Goal: Information Seeking & Learning: Learn about a topic

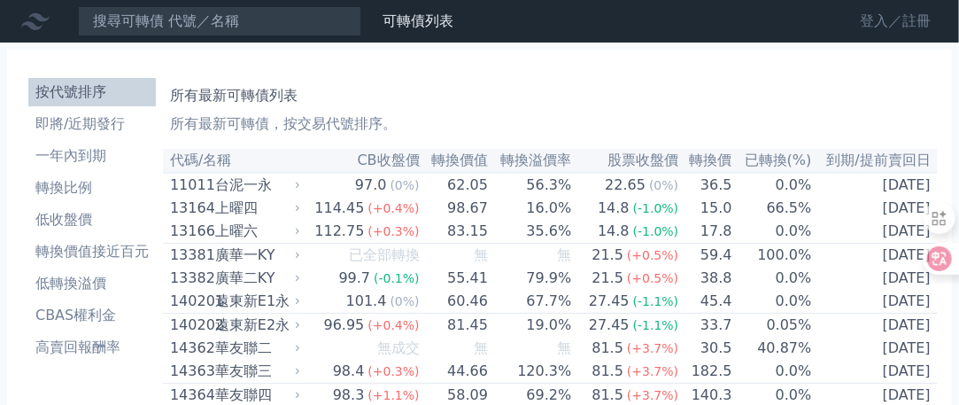
click at [901, 15] on link "登入／註冊" at bounding box center [895, 21] width 99 height 28
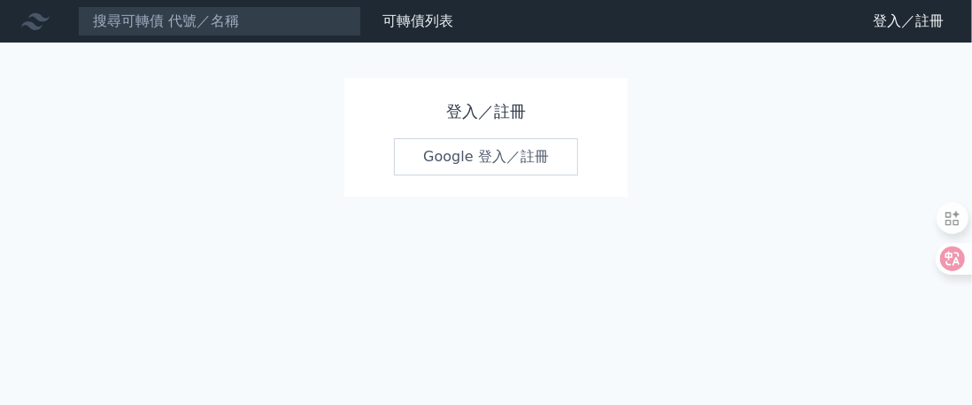
click at [483, 153] on link "Google 登入／註冊" at bounding box center [486, 156] width 184 height 37
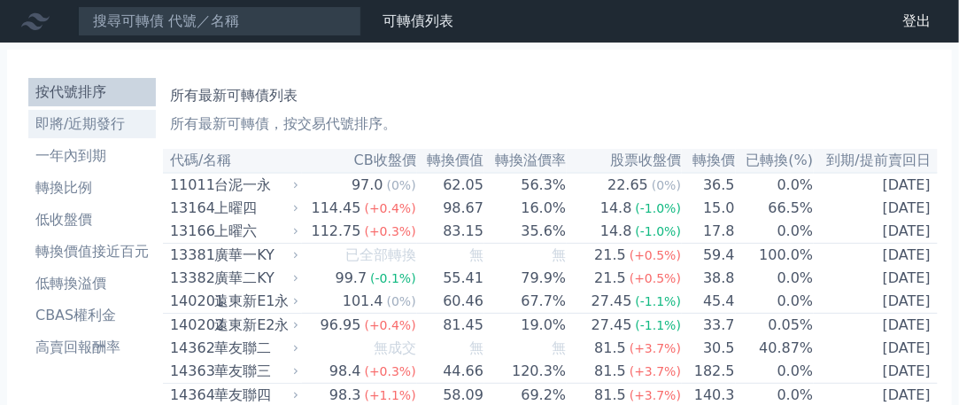
click at [85, 128] on li "即將/近期發行" at bounding box center [92, 123] width 128 height 21
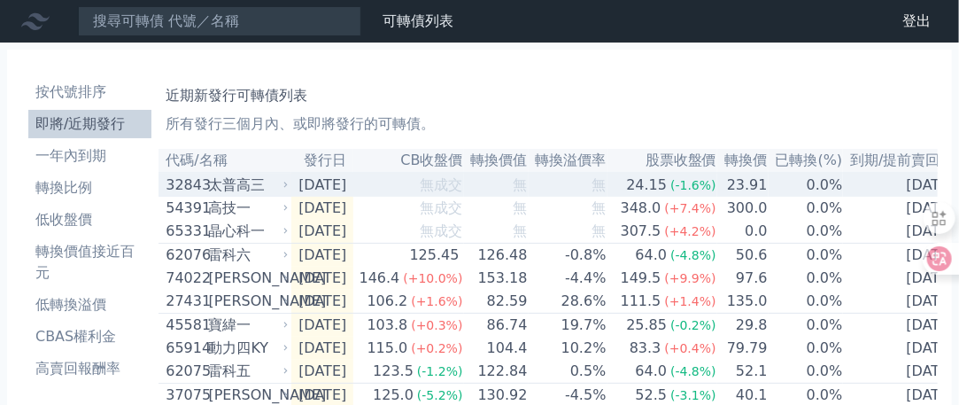
click at [206, 191] on div "32843 太普高三" at bounding box center [223, 184] width 114 height 21
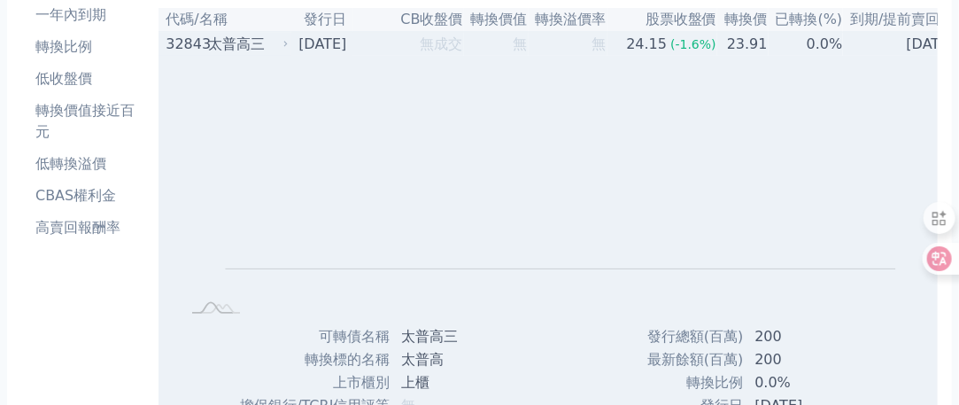
scroll to position [89, 0]
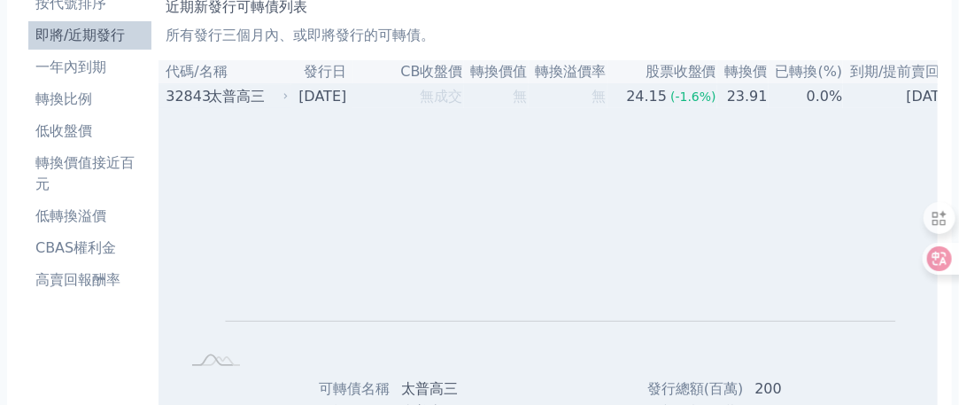
click at [203, 100] on div "32843" at bounding box center [185, 96] width 38 height 21
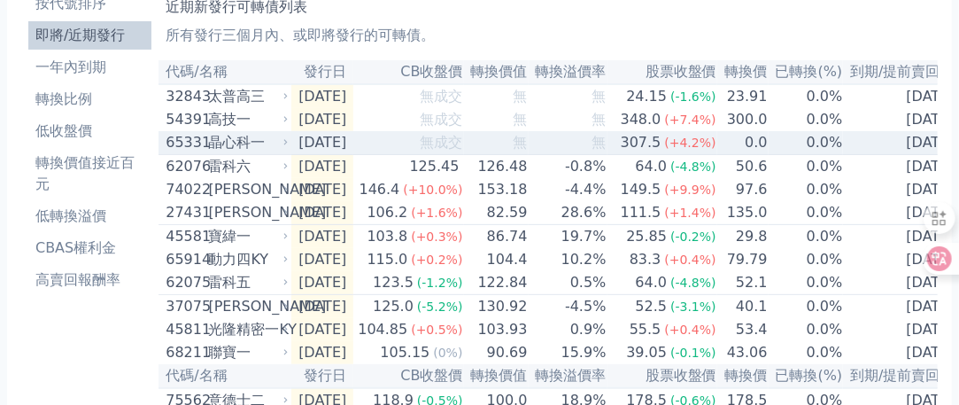
click at [232, 150] on div "晶心科一" at bounding box center [246, 142] width 76 height 21
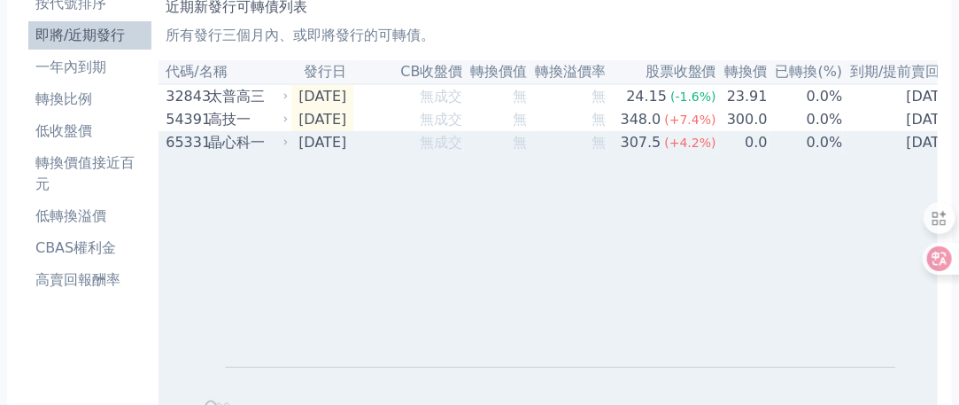
click at [220, 150] on div "晶心科一" at bounding box center [246, 142] width 76 height 21
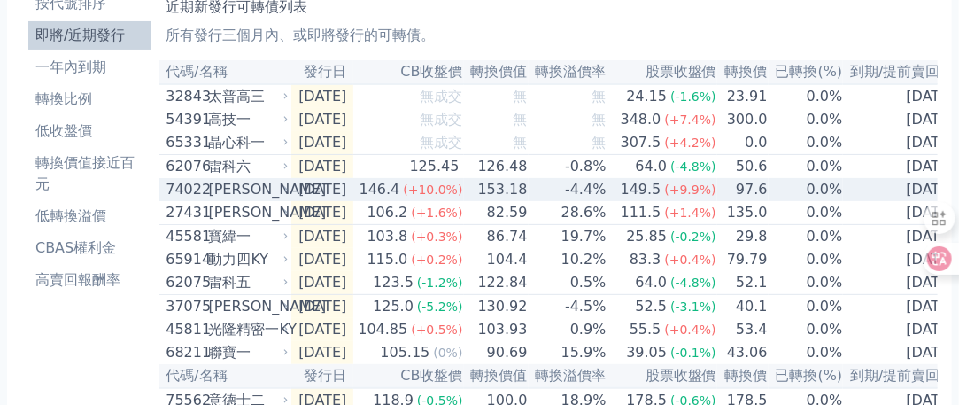
click at [223, 197] on div "[PERSON_NAME]" at bounding box center [246, 189] width 76 height 21
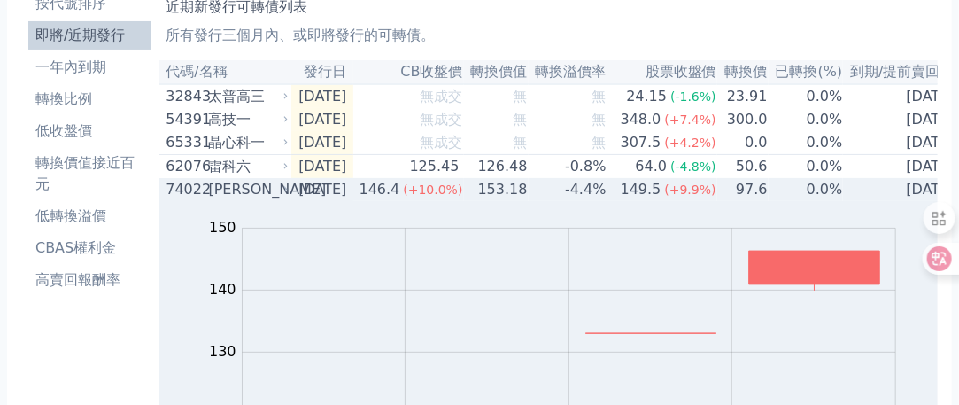
click at [214, 198] on div "[PERSON_NAME]" at bounding box center [246, 189] width 76 height 21
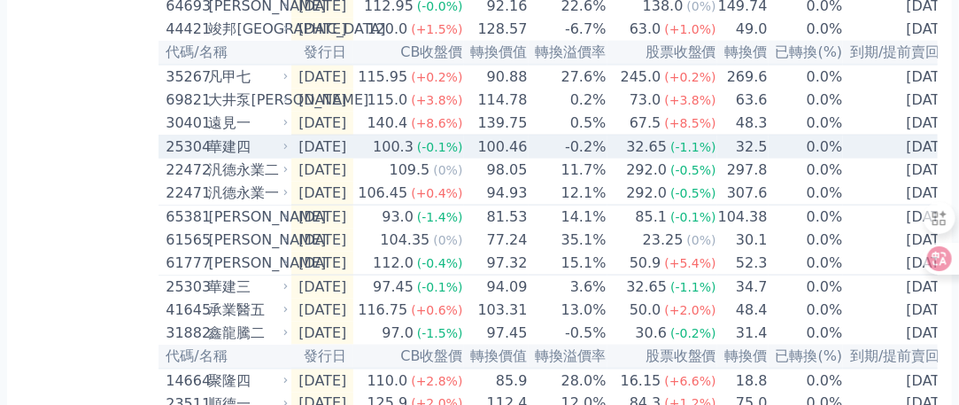
scroll to position [797, 0]
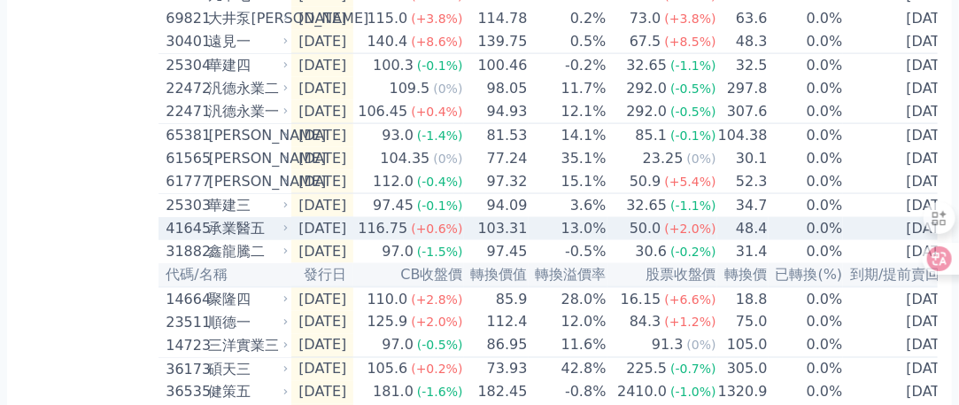
click at [228, 239] on div "承業醫五" at bounding box center [246, 228] width 76 height 21
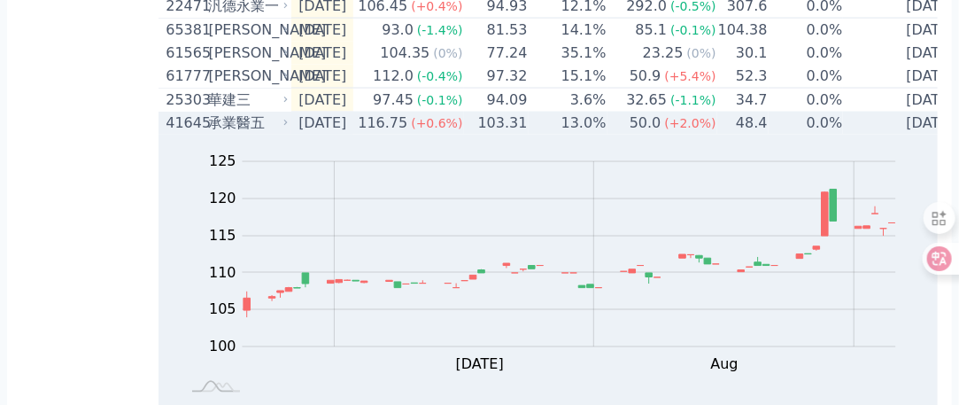
scroll to position [885, 0]
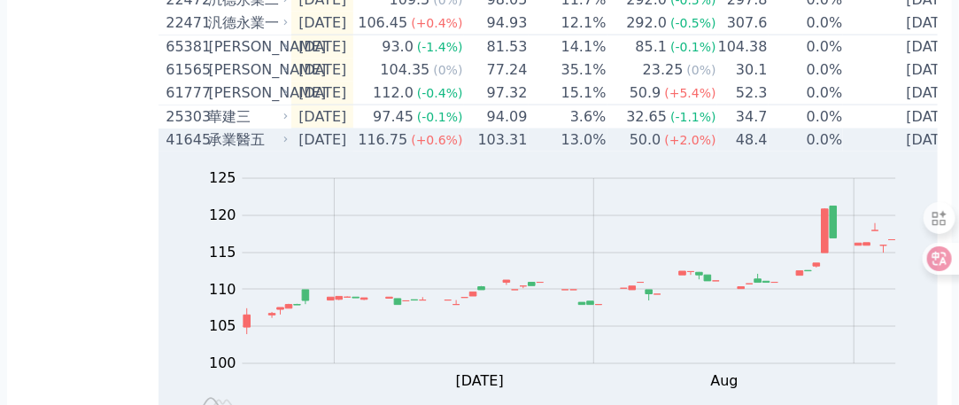
click at [228, 151] on div "承業醫五" at bounding box center [246, 139] width 76 height 21
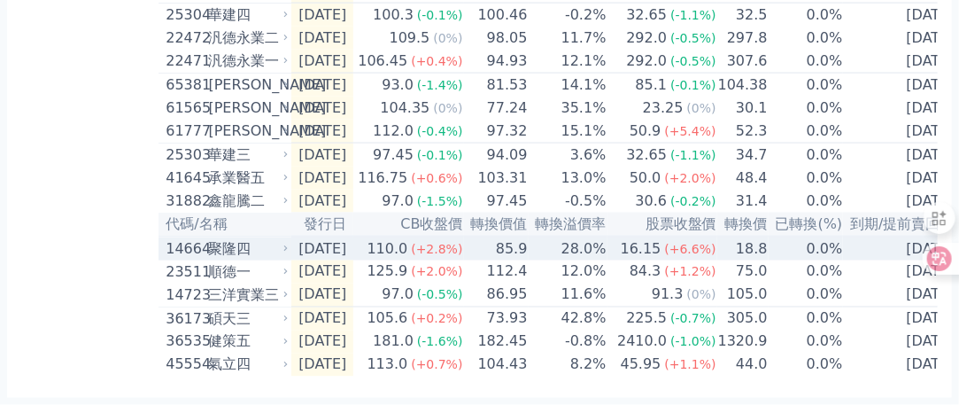
click at [220, 259] on div "聚隆四" at bounding box center [246, 248] width 76 height 21
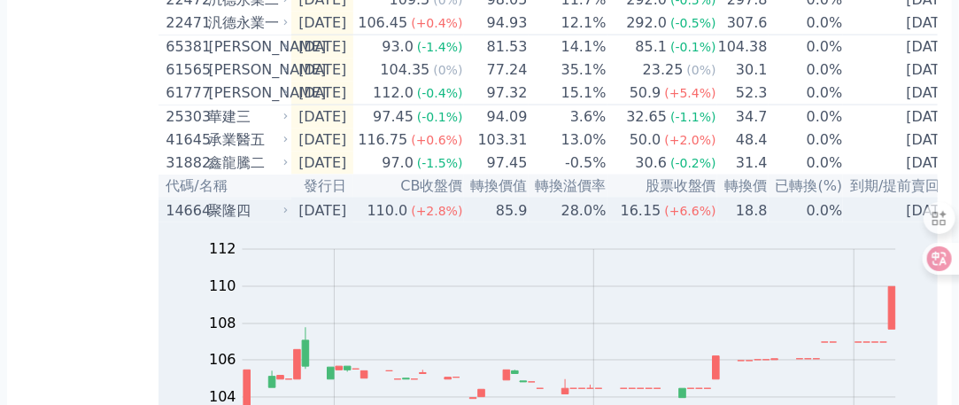
click at [220, 221] on div "聚隆四" at bounding box center [246, 210] width 76 height 21
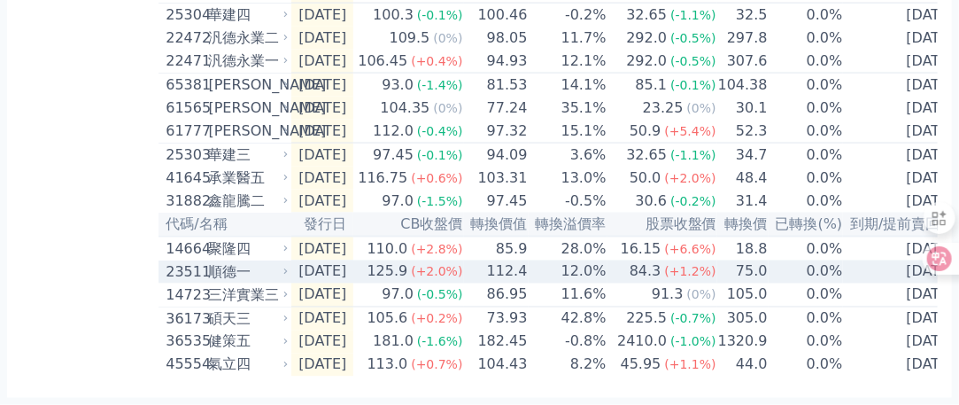
click at [220, 282] on div "順德一" at bounding box center [246, 271] width 76 height 21
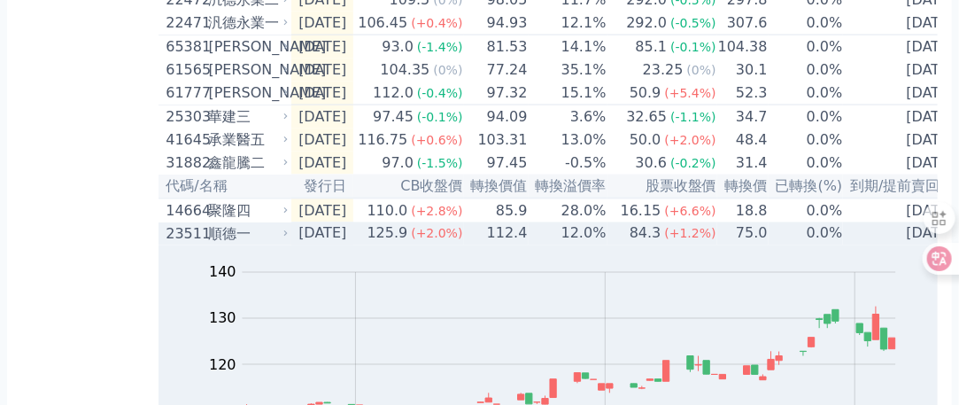
click at [220, 244] on div "順德一" at bounding box center [246, 233] width 76 height 21
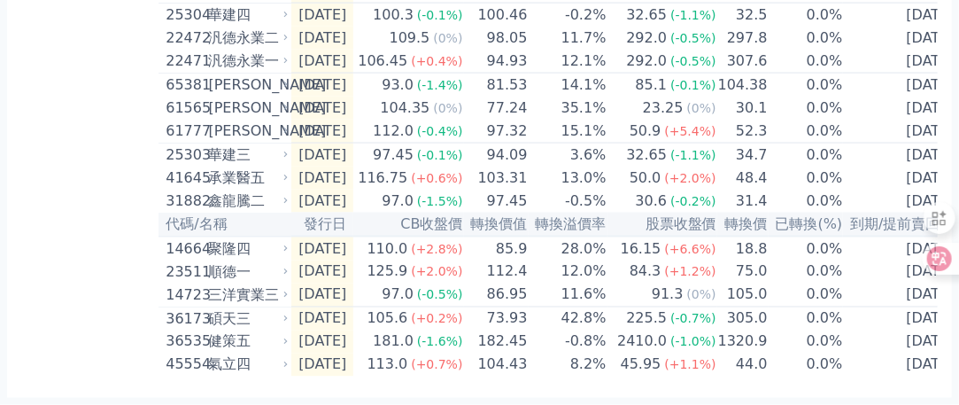
scroll to position [937, 0]
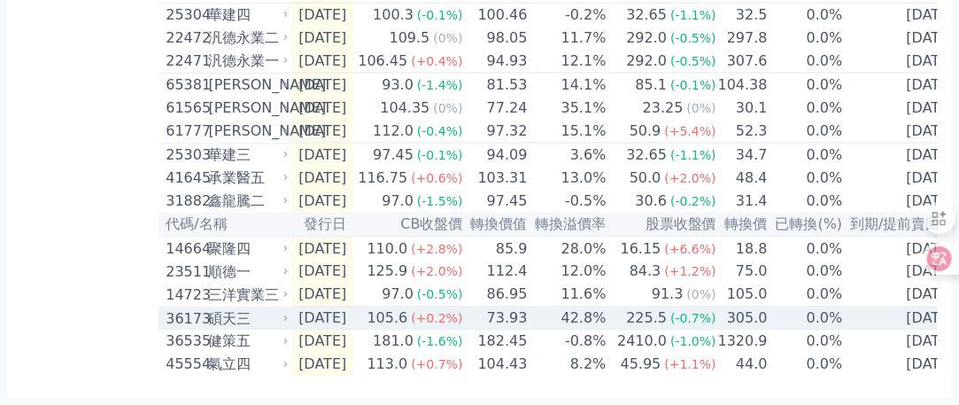
click at [217, 308] on div "碩天三" at bounding box center [246, 318] width 76 height 21
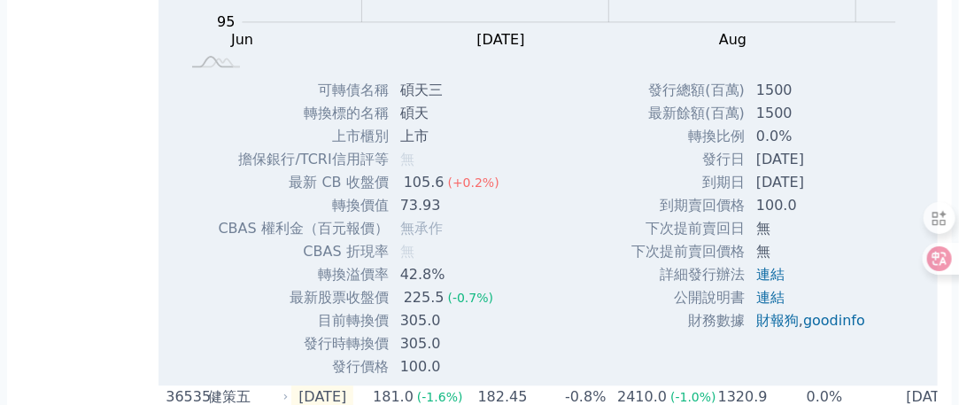
scroll to position [1512, 0]
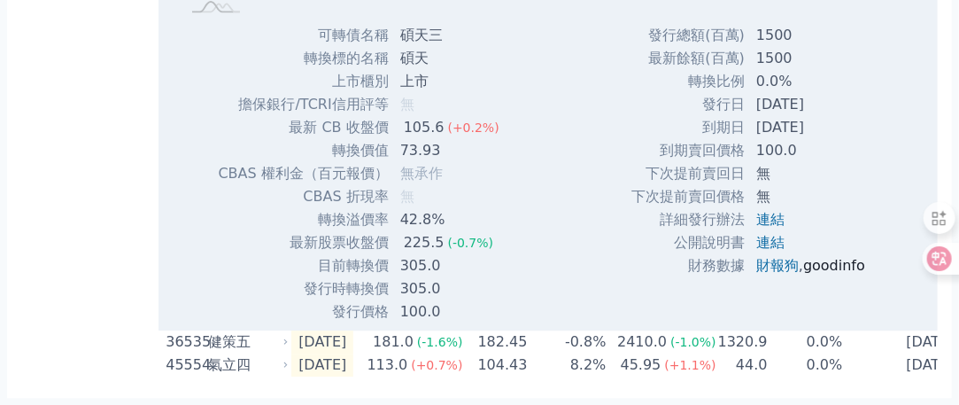
click at [833, 257] on link "goodinfo" at bounding box center [834, 265] width 62 height 17
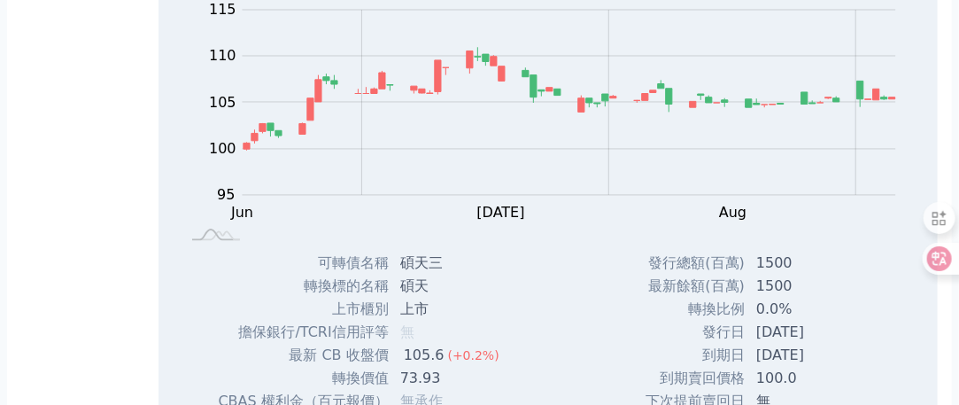
scroll to position [1158, 0]
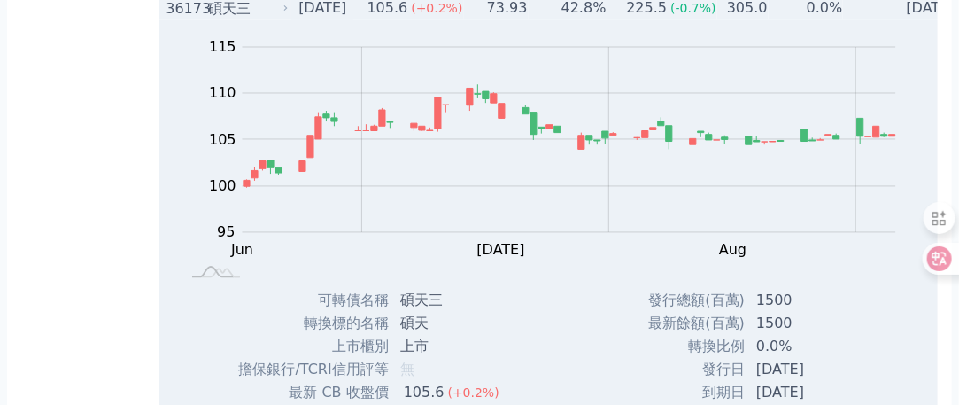
click at [195, 19] on div "36173" at bounding box center [185, 7] width 38 height 21
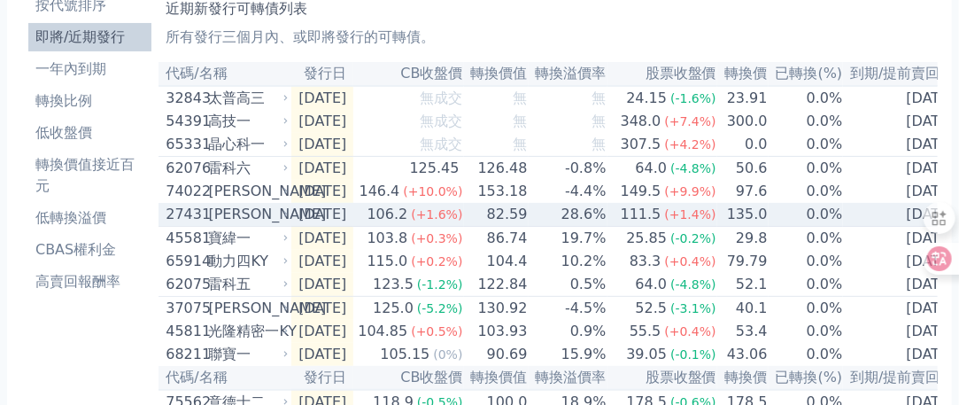
scroll to position [0, 0]
